Goal: Transaction & Acquisition: Purchase product/service

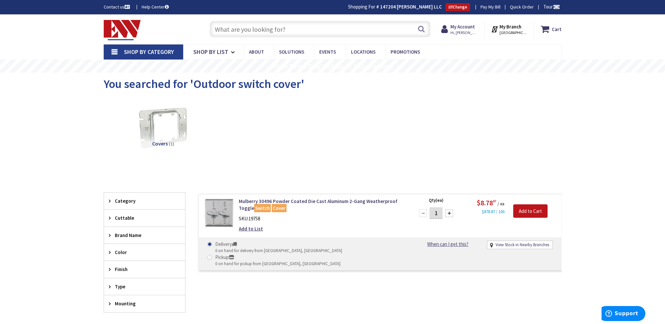
click at [249, 29] on input "text" at bounding box center [320, 29] width 221 height 16
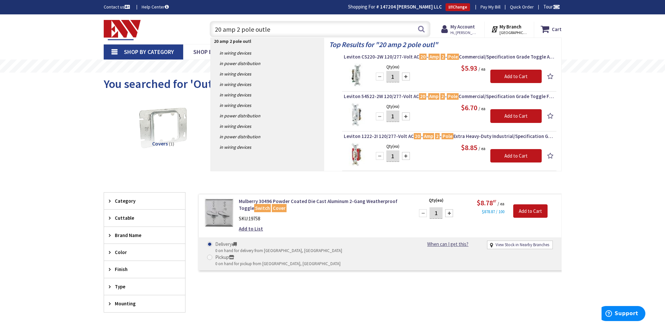
type input "20 amp 2 pole outlet"
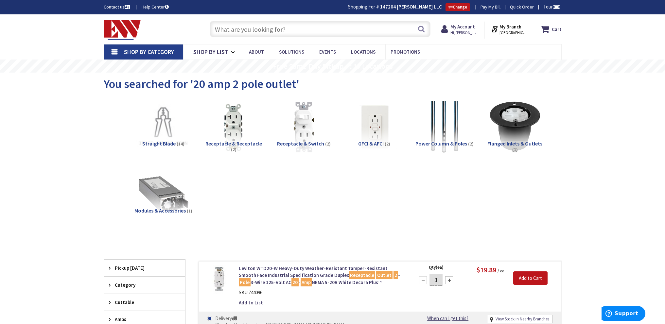
click at [263, 31] on input "text" at bounding box center [320, 29] width 221 height 16
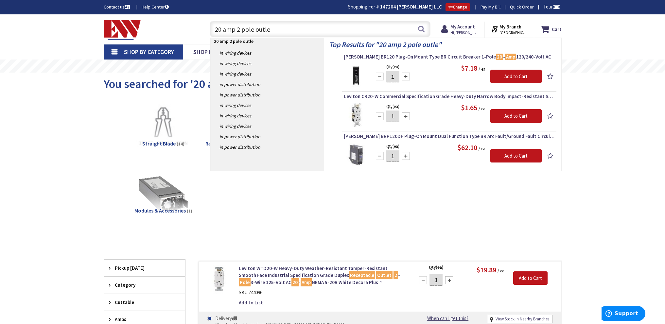
type input "20 amp 2 pole outlet"
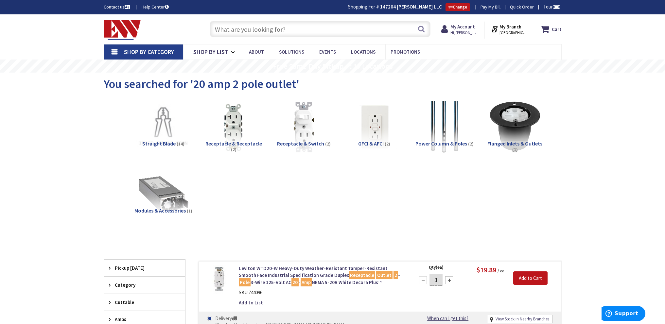
click at [233, 29] on input "text" at bounding box center [320, 29] width 221 height 16
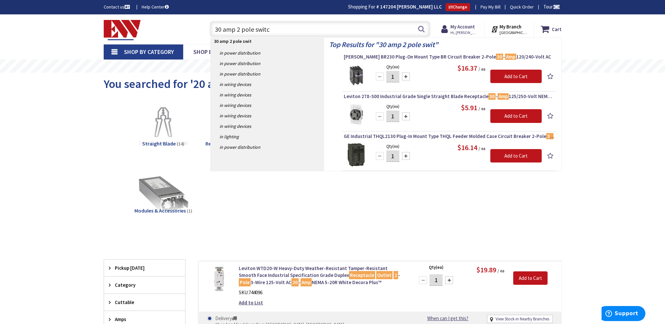
type input "30 amp 2 pole switch"
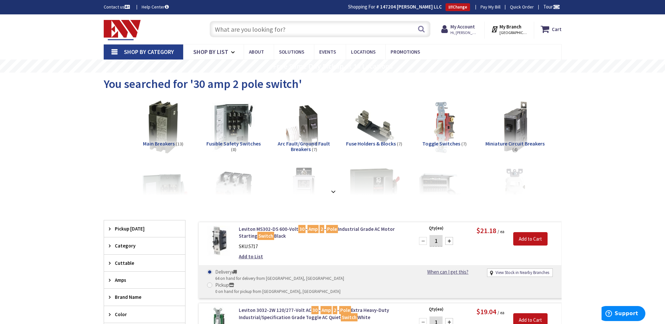
click at [278, 30] on input "text" at bounding box center [320, 29] width 221 height 16
type input "3/4 emt"
